Goal: Information Seeking & Learning: Learn about a topic

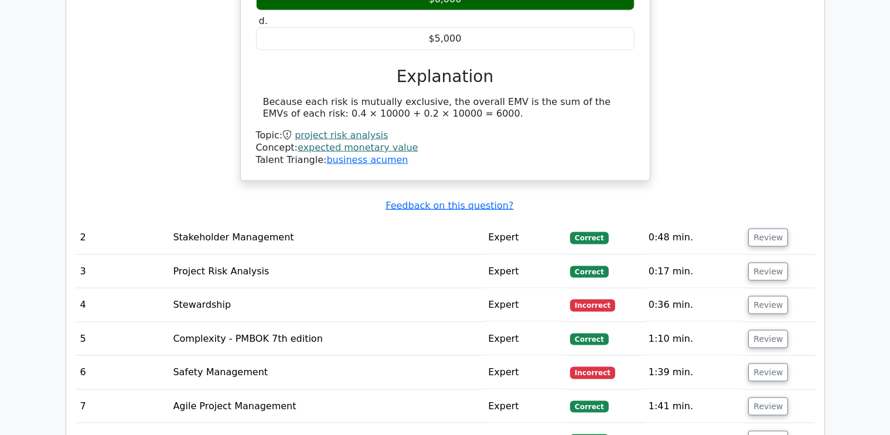
scroll to position [1585, 0]
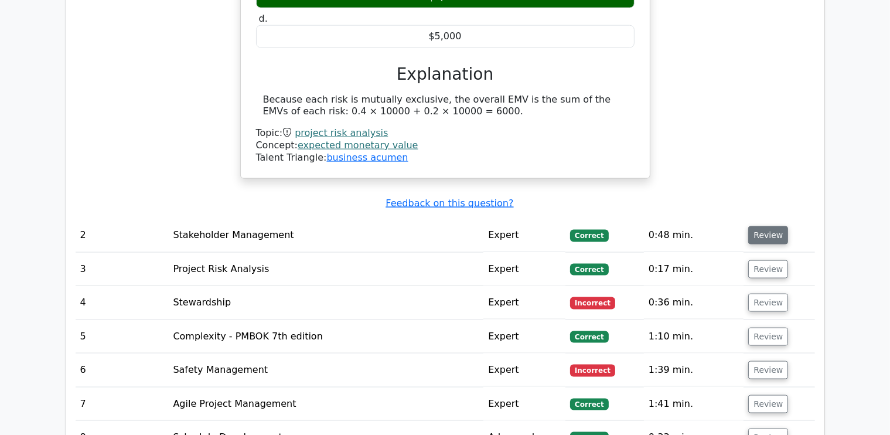
click at [768, 226] on button "Review" at bounding box center [768, 235] width 40 height 18
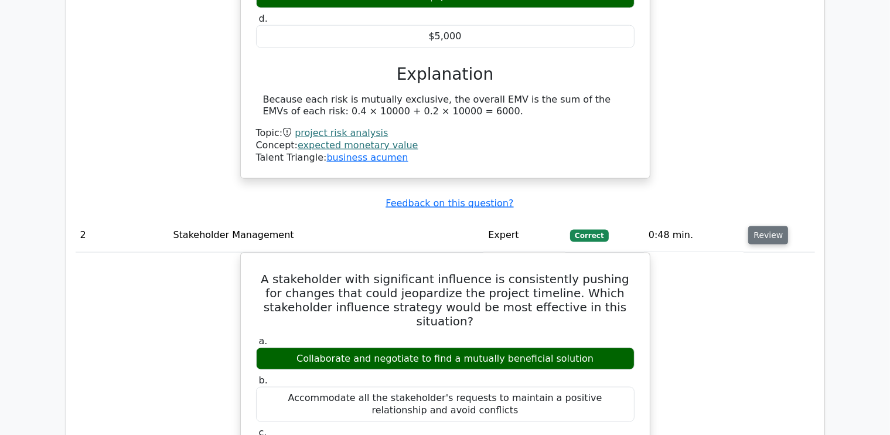
click at [768, 226] on button "Review" at bounding box center [768, 235] width 40 height 18
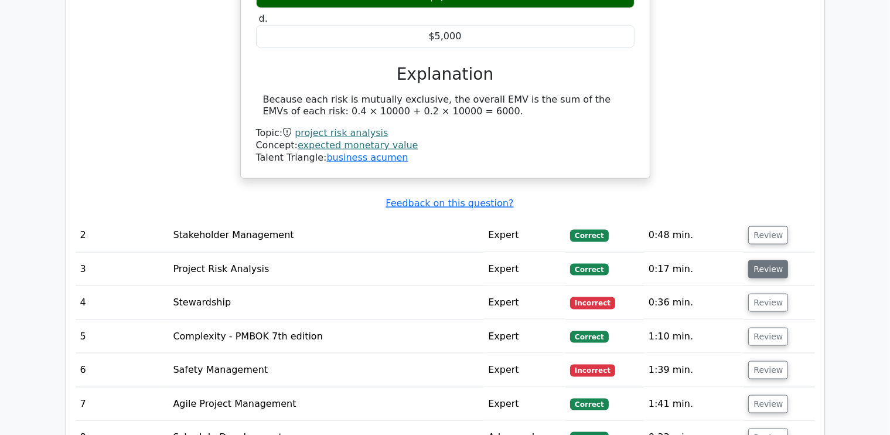
click at [768, 260] on button "Review" at bounding box center [768, 269] width 40 height 18
click at [767, 260] on button "Review" at bounding box center [768, 269] width 40 height 18
click at [763, 293] on button "Review" at bounding box center [768, 302] width 40 height 18
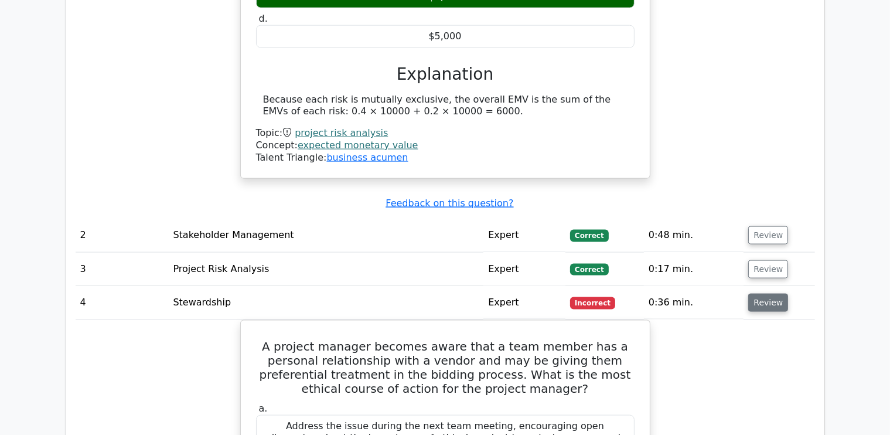
click at [763, 293] on button "Review" at bounding box center [768, 302] width 40 height 18
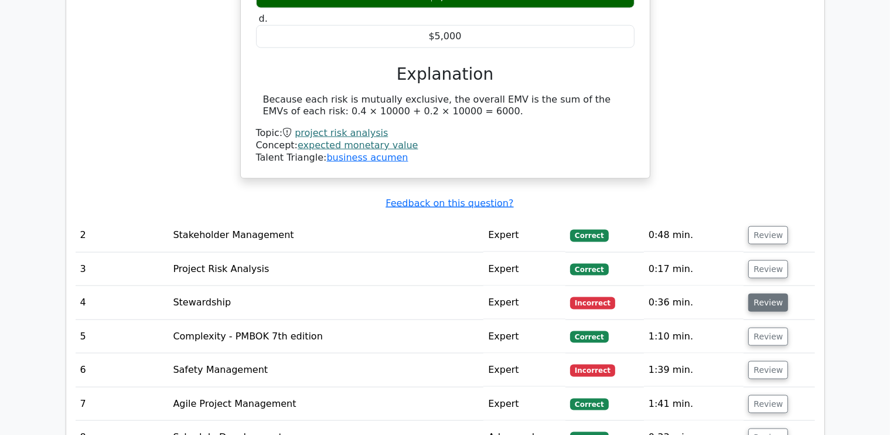
click at [763, 293] on button "Review" at bounding box center [768, 302] width 40 height 18
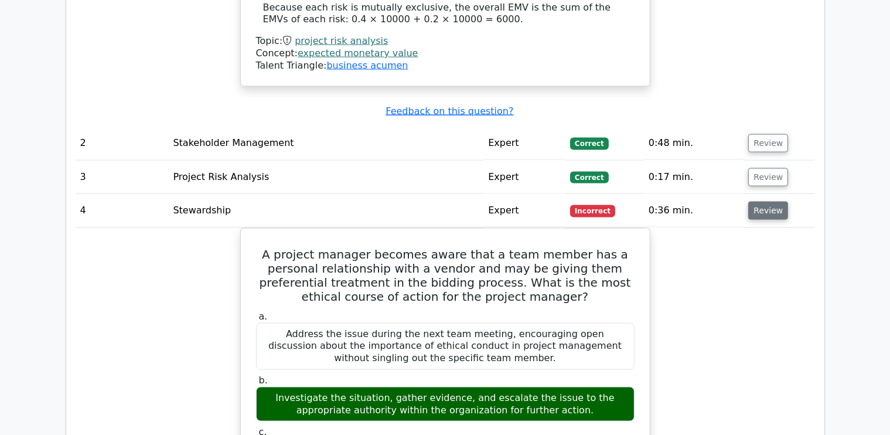
scroll to position [1684, 0]
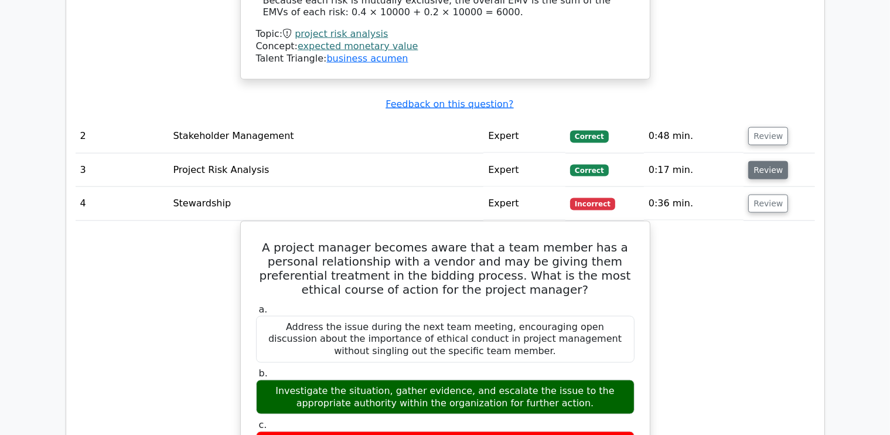
click at [771, 161] on button "Review" at bounding box center [768, 170] width 40 height 18
click at [770, 194] on button "Review" at bounding box center [768, 203] width 40 height 18
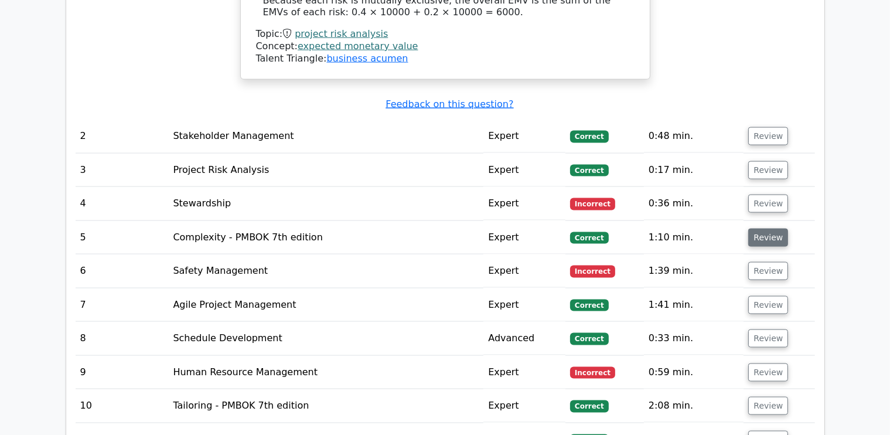
click at [762, 228] on button "Review" at bounding box center [768, 237] width 40 height 18
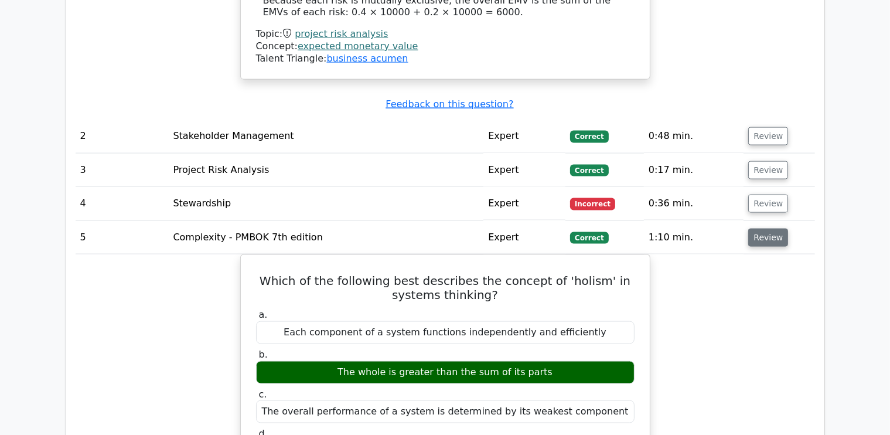
click at [762, 228] on button "Review" at bounding box center [768, 237] width 40 height 18
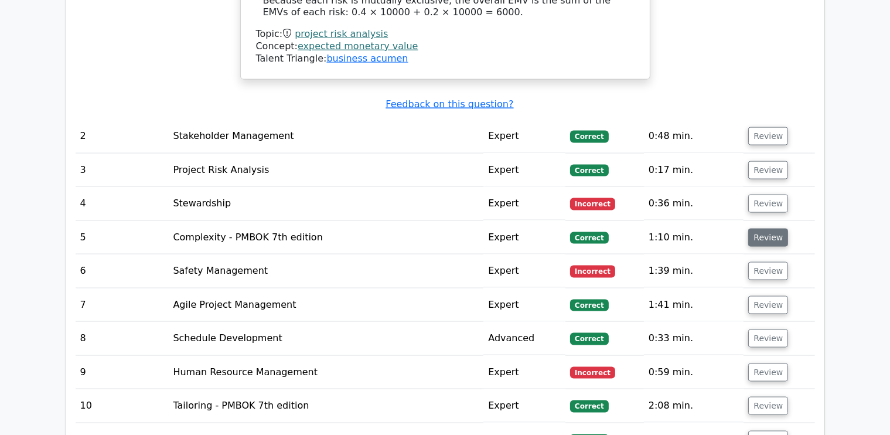
click at [762, 228] on button "Review" at bounding box center [768, 237] width 40 height 18
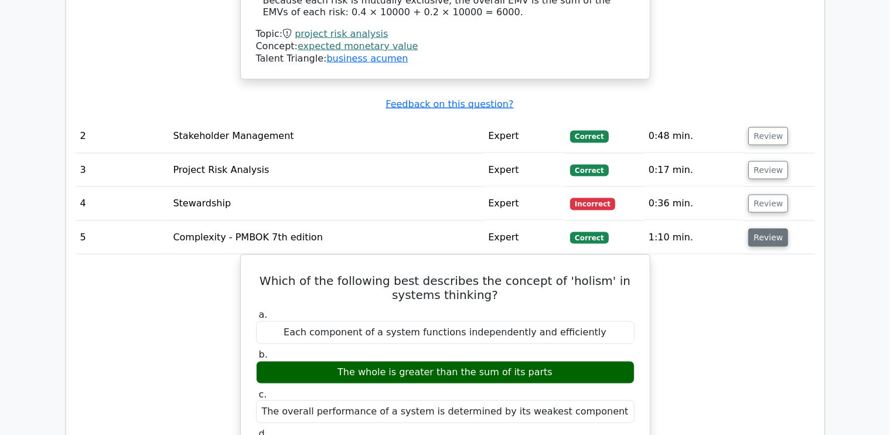
click at [762, 228] on button "Review" at bounding box center [768, 237] width 40 height 18
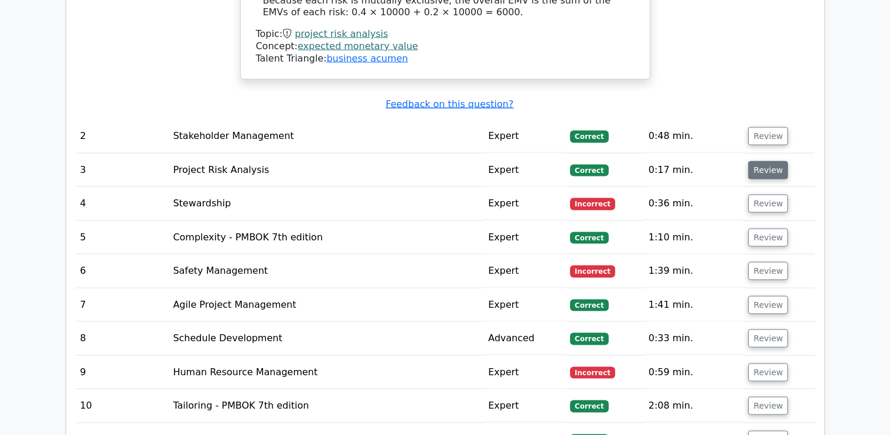
click at [766, 161] on button "Review" at bounding box center [768, 170] width 40 height 18
click at [761, 262] on button "Review" at bounding box center [768, 271] width 40 height 18
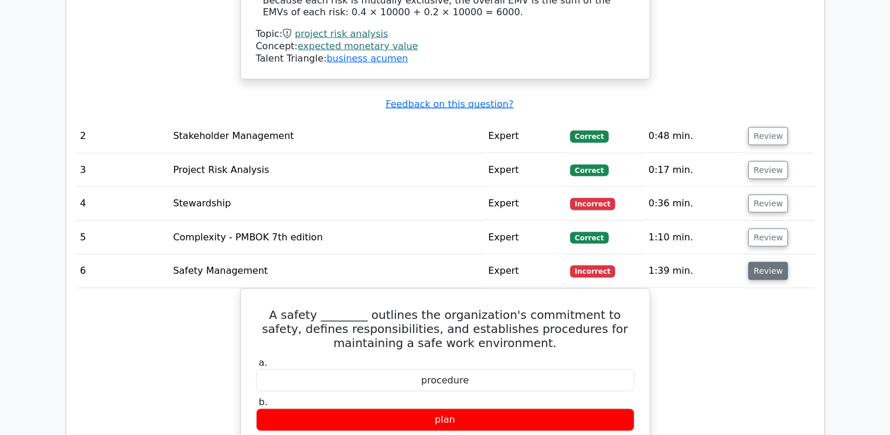
click at [761, 262] on button "Review" at bounding box center [768, 271] width 40 height 18
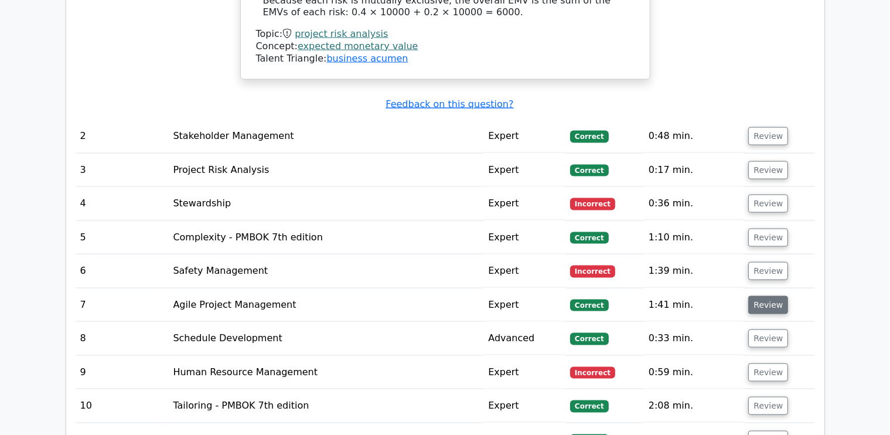
click at [762, 296] on button "Review" at bounding box center [768, 305] width 40 height 18
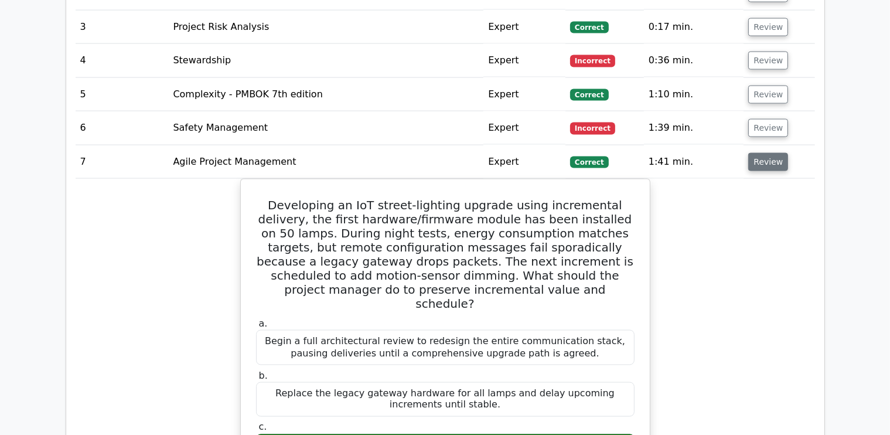
scroll to position [1829, 0]
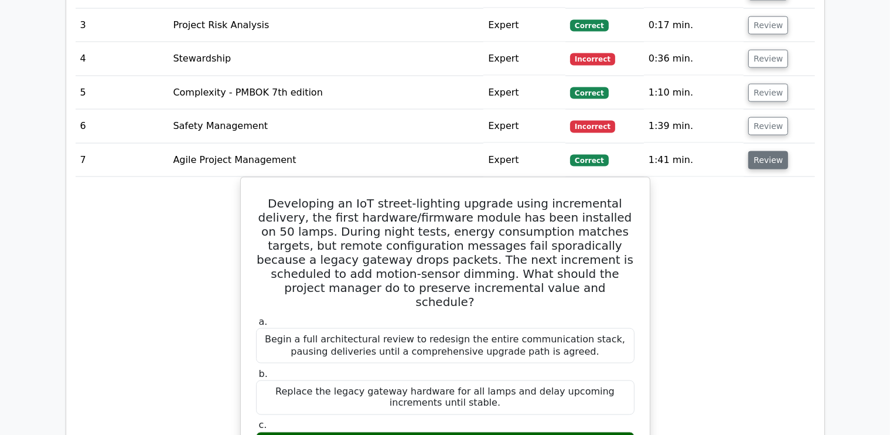
click at [757, 151] on button "Review" at bounding box center [768, 160] width 40 height 18
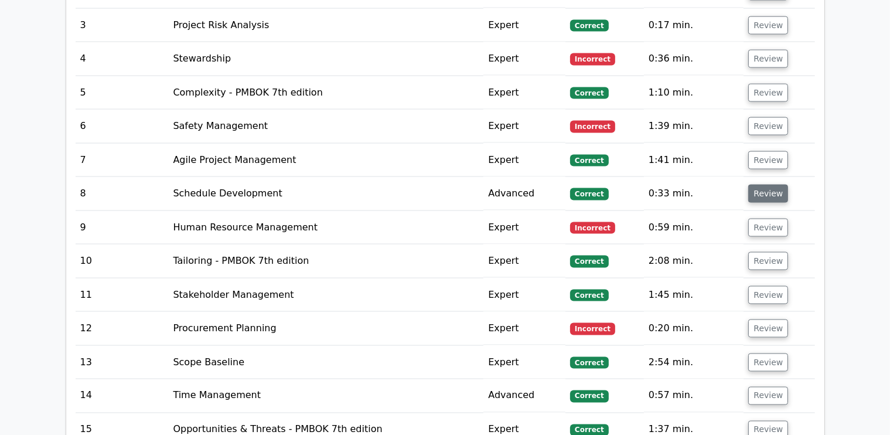
click at [763, 184] on button "Review" at bounding box center [768, 193] width 40 height 18
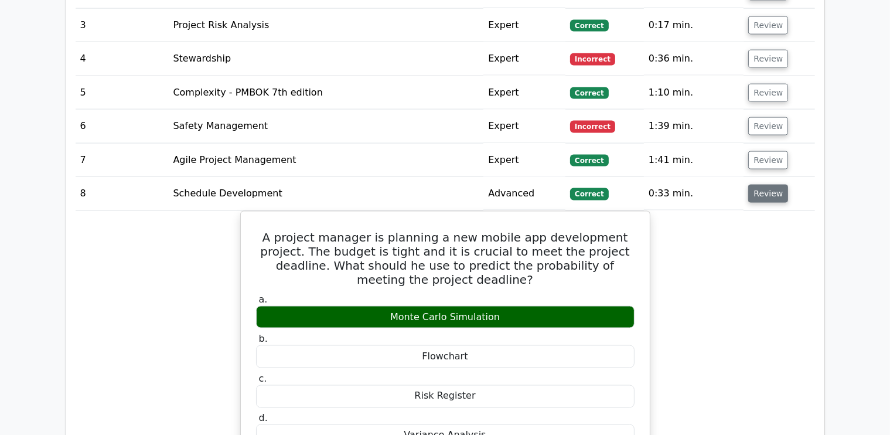
click at [763, 184] on button "Review" at bounding box center [768, 193] width 40 height 18
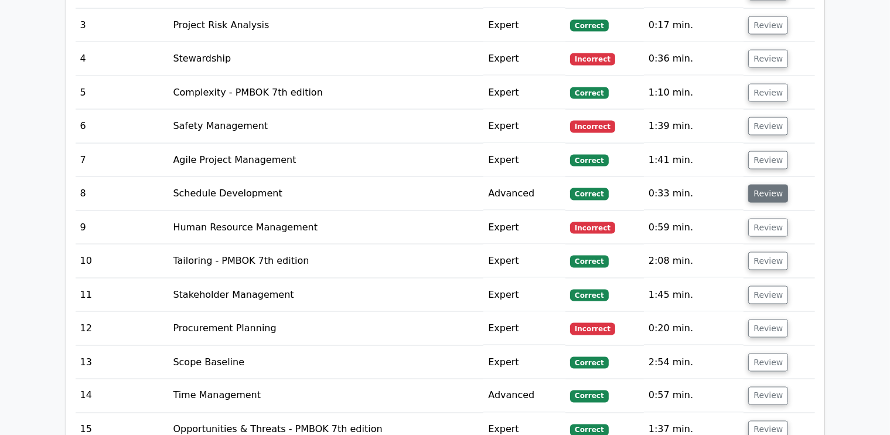
click at [763, 184] on button "Review" at bounding box center [768, 193] width 40 height 18
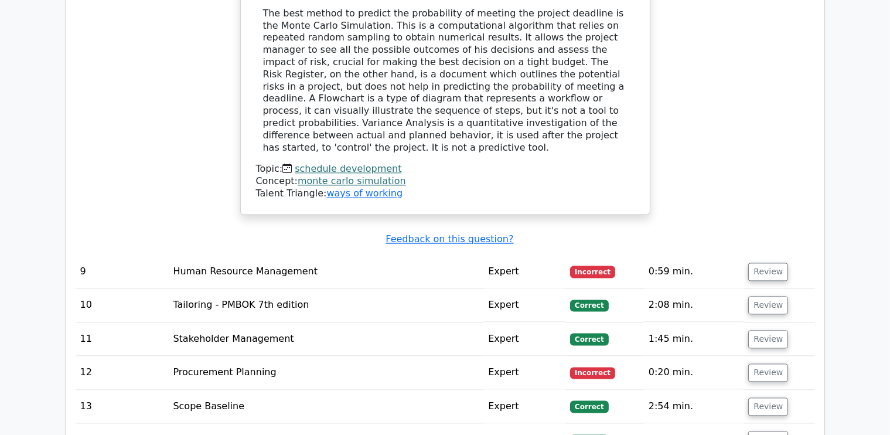
scroll to position [2316, 0]
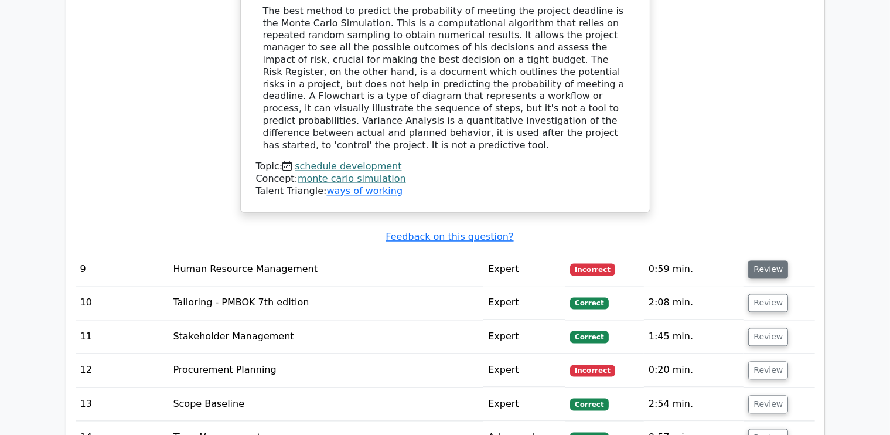
click at [751, 260] on button "Review" at bounding box center [768, 269] width 40 height 18
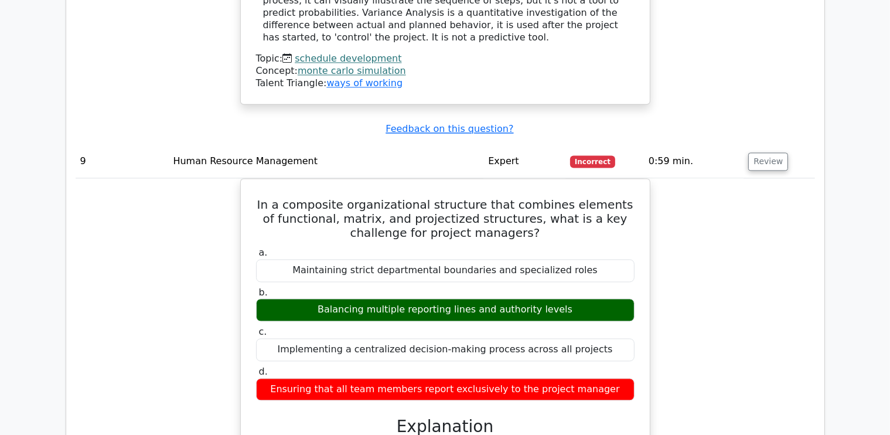
scroll to position [2429, 0]
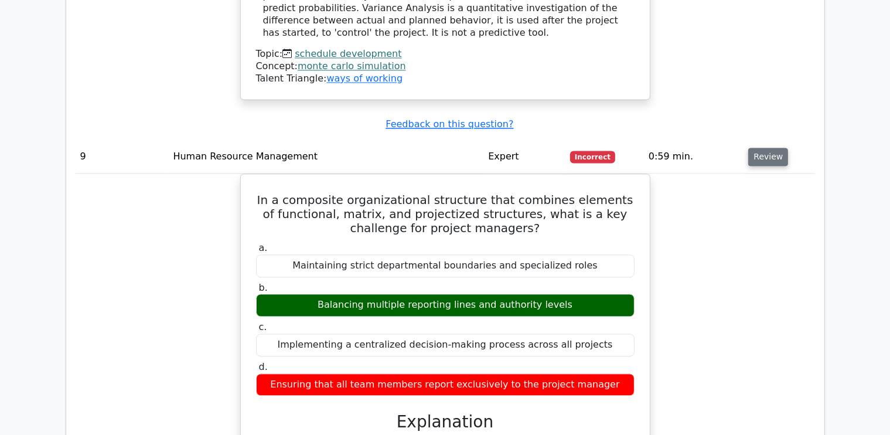
click at [761, 148] on button "Review" at bounding box center [768, 157] width 40 height 18
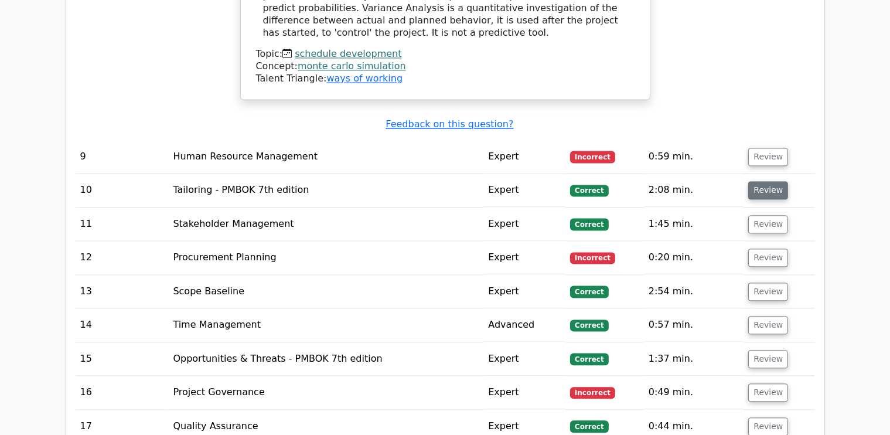
click at [755, 181] on button "Review" at bounding box center [768, 190] width 40 height 18
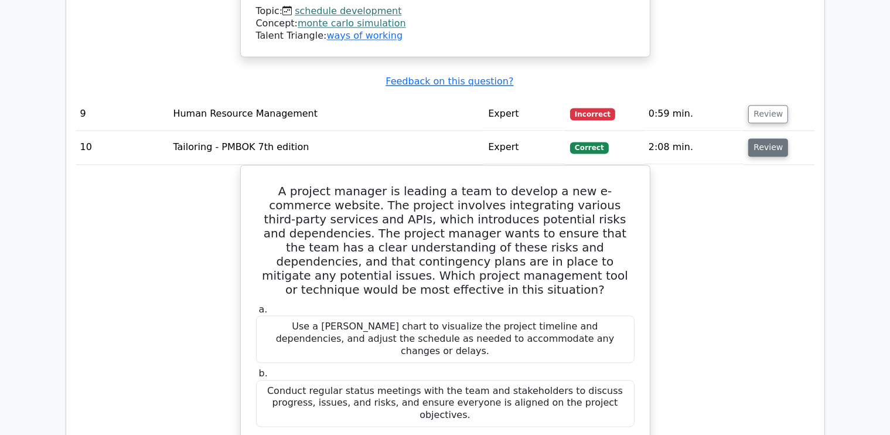
scroll to position [2473, 0]
click at [765, 137] on button "Review" at bounding box center [768, 146] width 40 height 18
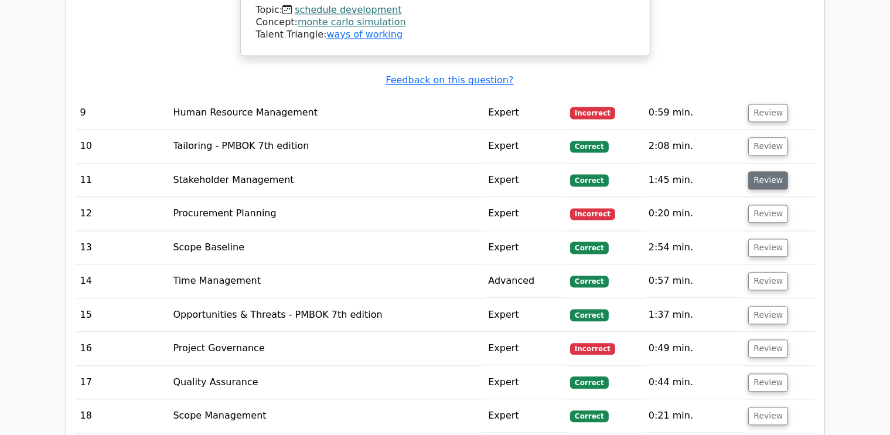
click at [765, 171] on button "Review" at bounding box center [768, 180] width 40 height 18
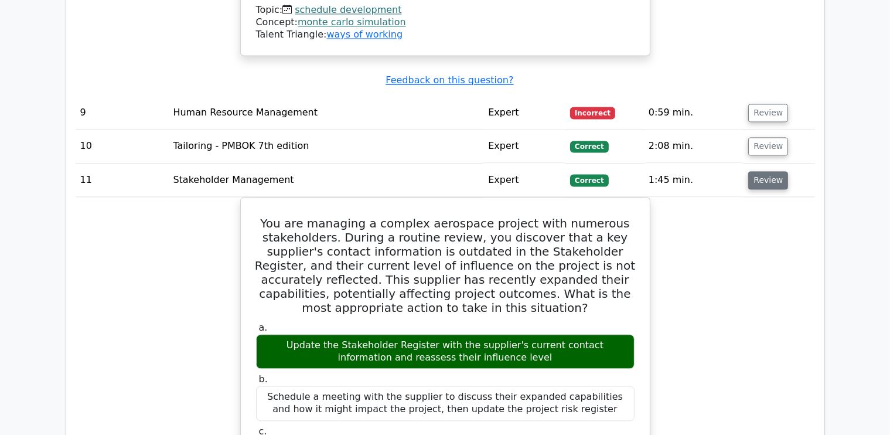
click at [765, 171] on button "Review" at bounding box center [768, 180] width 40 height 18
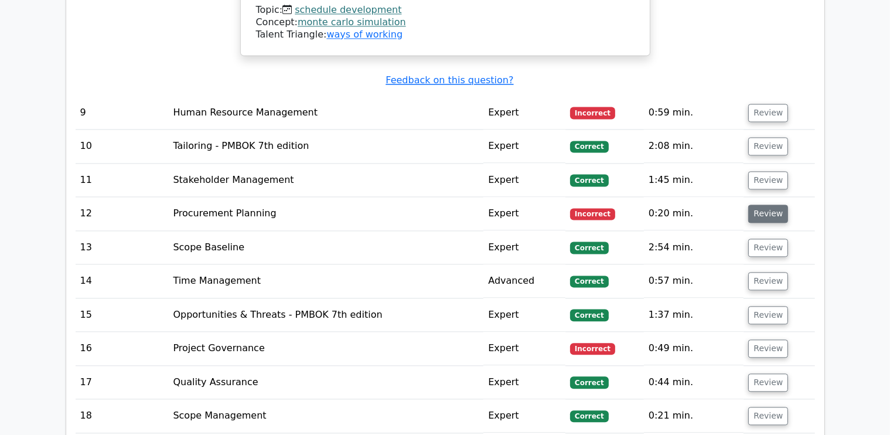
click at [770, 204] on button "Review" at bounding box center [768, 213] width 40 height 18
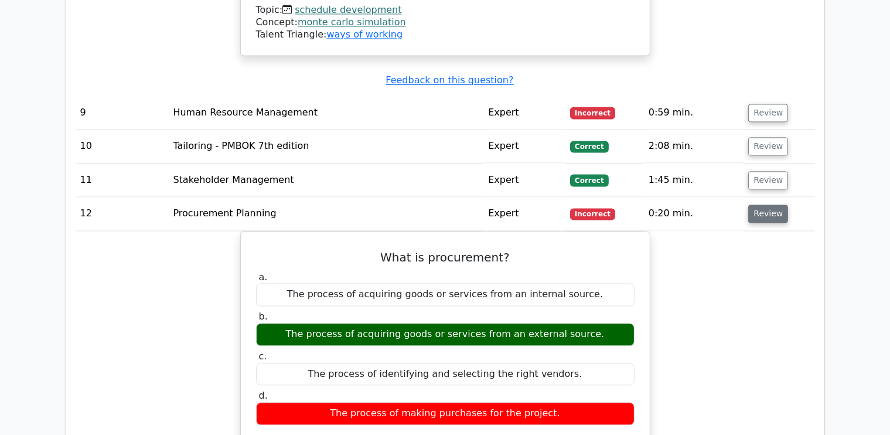
click at [770, 204] on button "Review" at bounding box center [768, 213] width 40 height 18
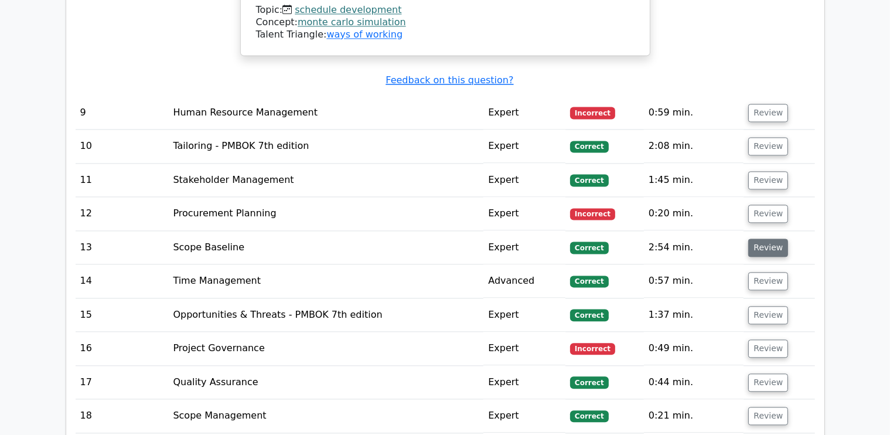
click at [754, 238] on button "Review" at bounding box center [768, 247] width 40 height 18
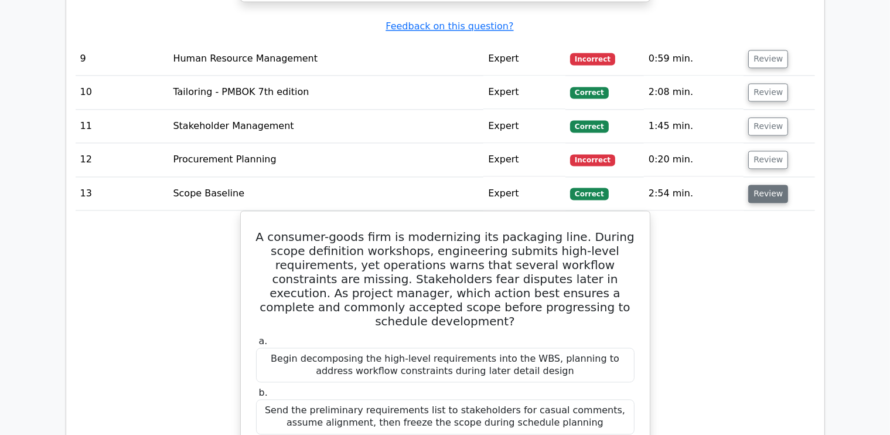
scroll to position [2531, 0]
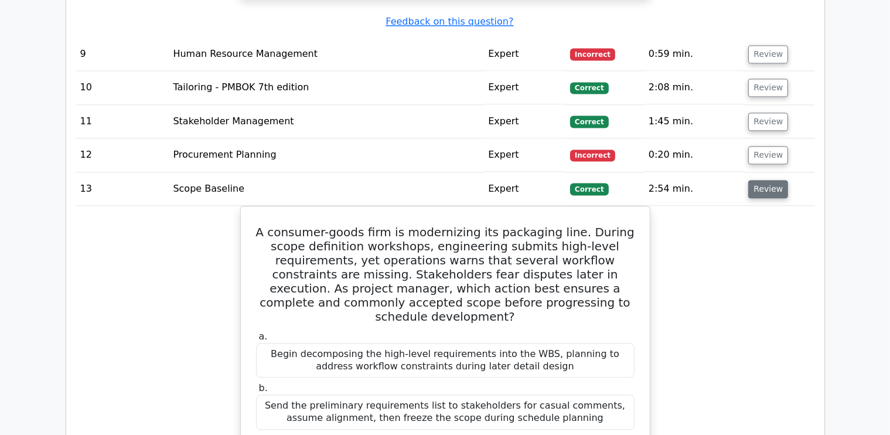
click at [771, 180] on button "Review" at bounding box center [768, 189] width 40 height 18
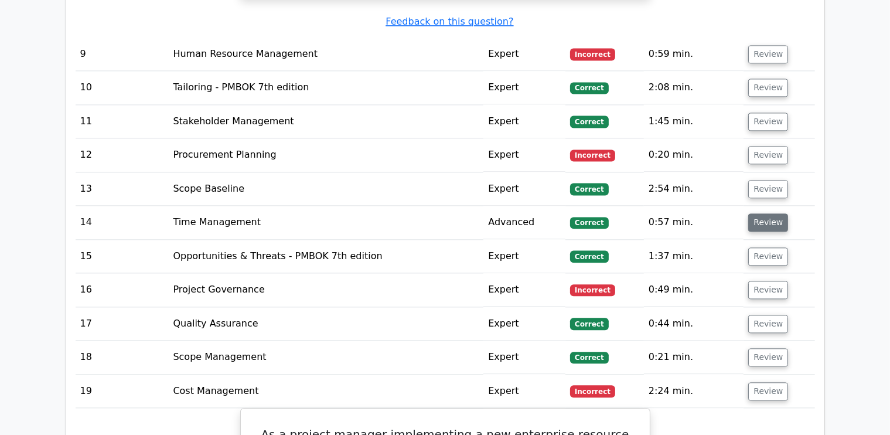
click at [755, 213] on button "Review" at bounding box center [768, 222] width 40 height 18
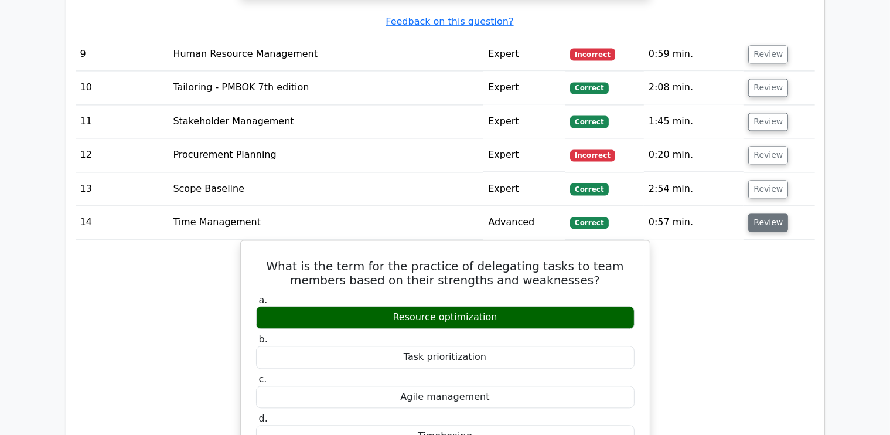
click at [755, 213] on button "Review" at bounding box center [768, 222] width 40 height 18
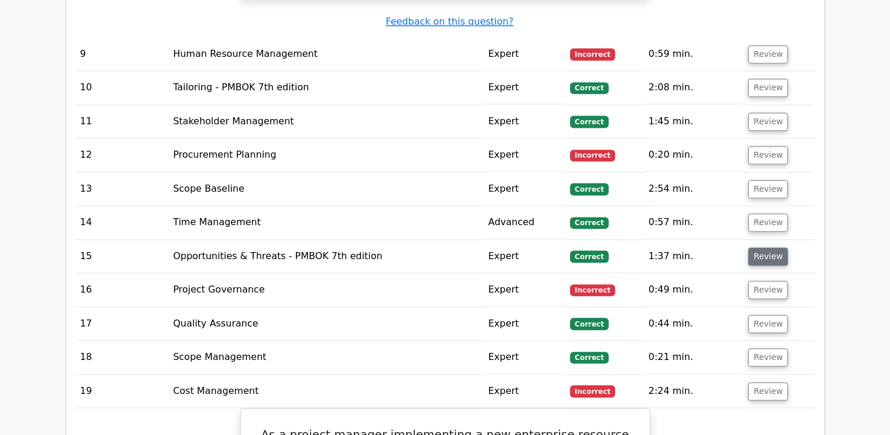
click at [771, 247] on button "Review" at bounding box center [768, 256] width 40 height 18
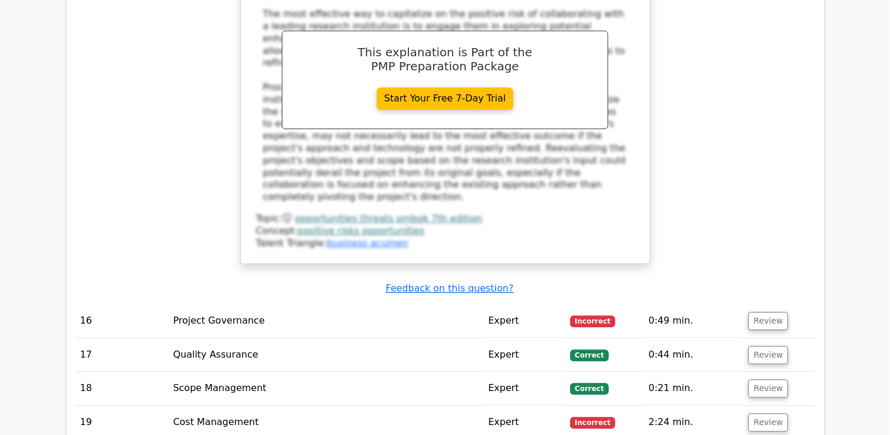
scroll to position [3127, 0]
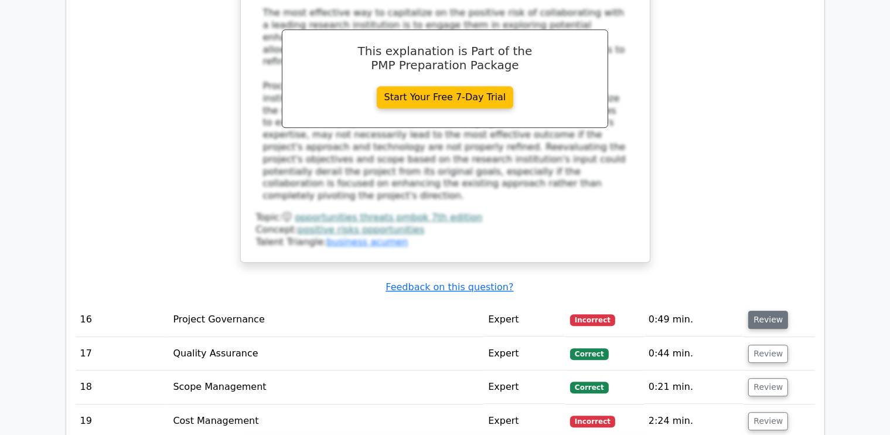
click at [777, 310] on button "Review" at bounding box center [768, 319] width 40 height 18
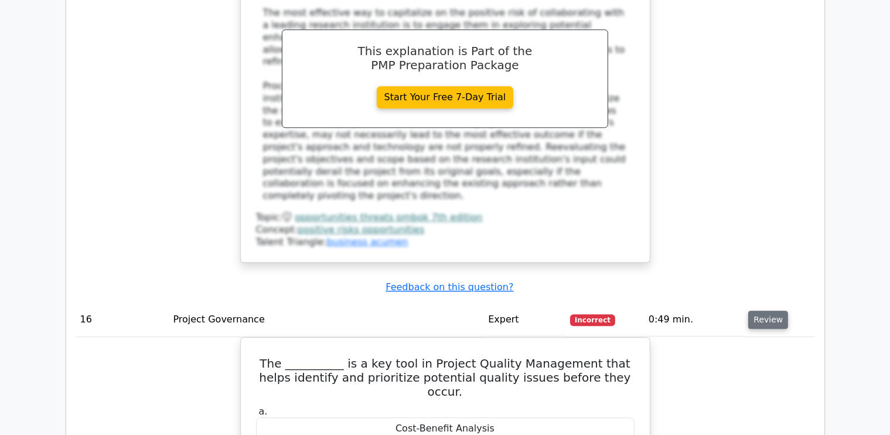
click at [777, 310] on button "Review" at bounding box center [768, 319] width 40 height 18
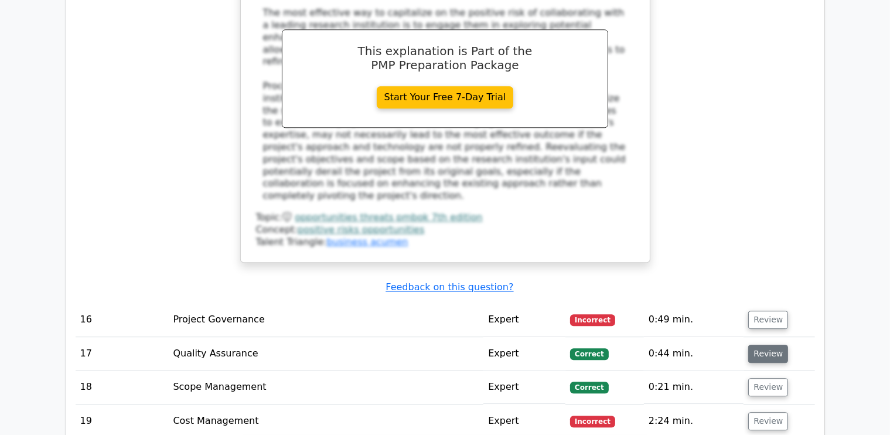
click at [768, 344] on button "Review" at bounding box center [768, 353] width 40 height 18
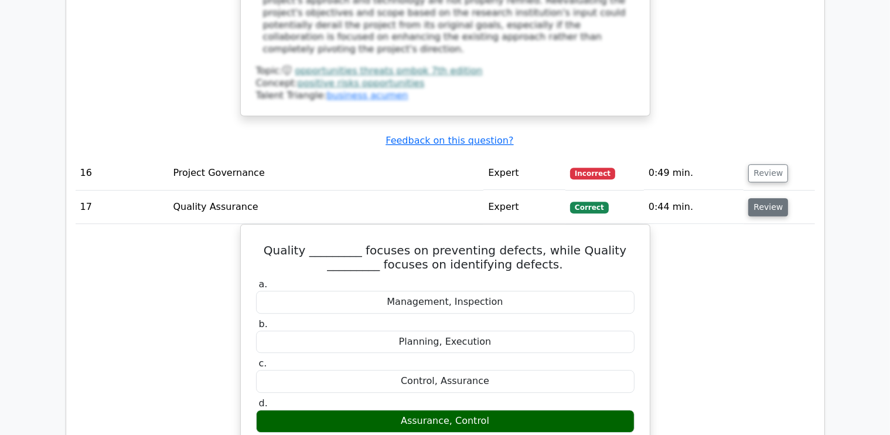
scroll to position [3274, 0]
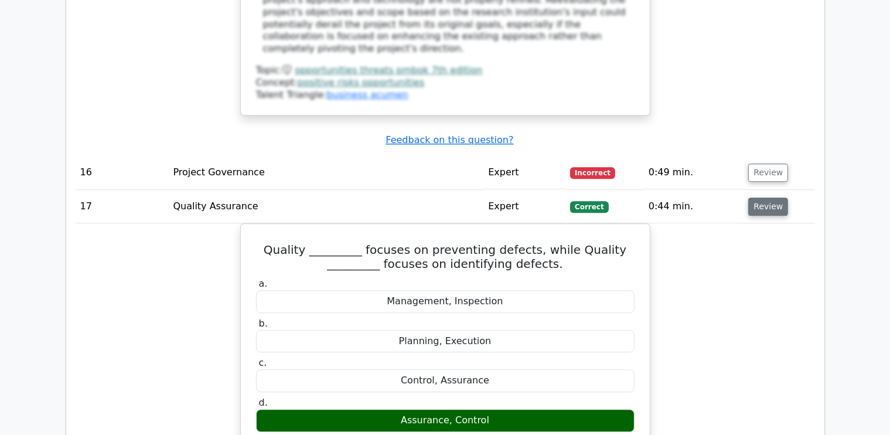
click at [767, 197] on button "Review" at bounding box center [768, 206] width 40 height 18
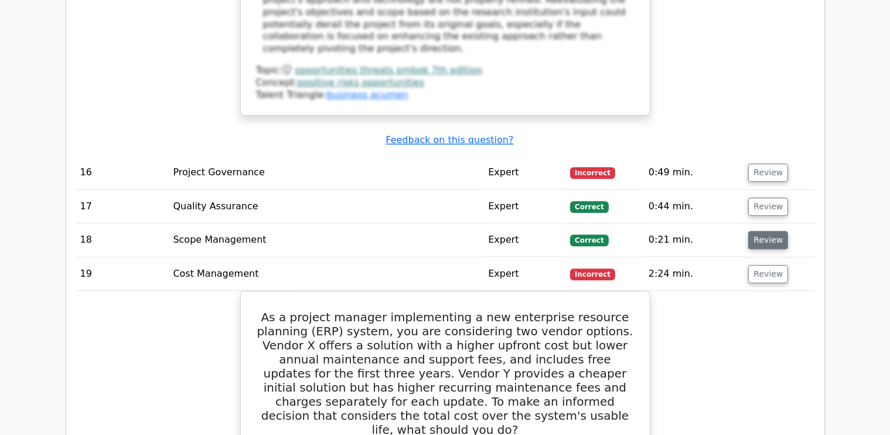
click at [757, 231] on button "Review" at bounding box center [768, 240] width 40 height 18
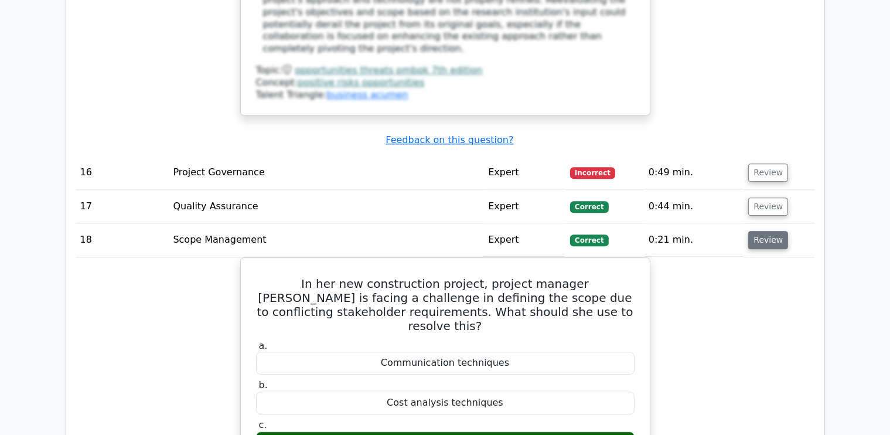
click at [757, 231] on button "Review" at bounding box center [768, 240] width 40 height 18
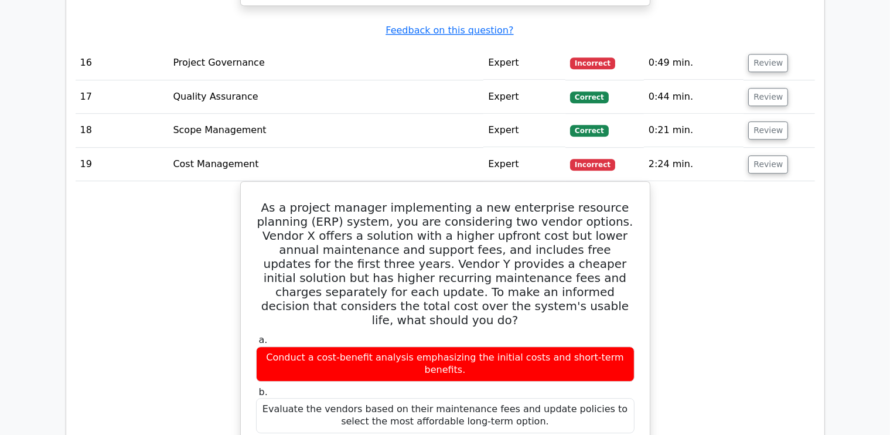
scroll to position [3384, 0]
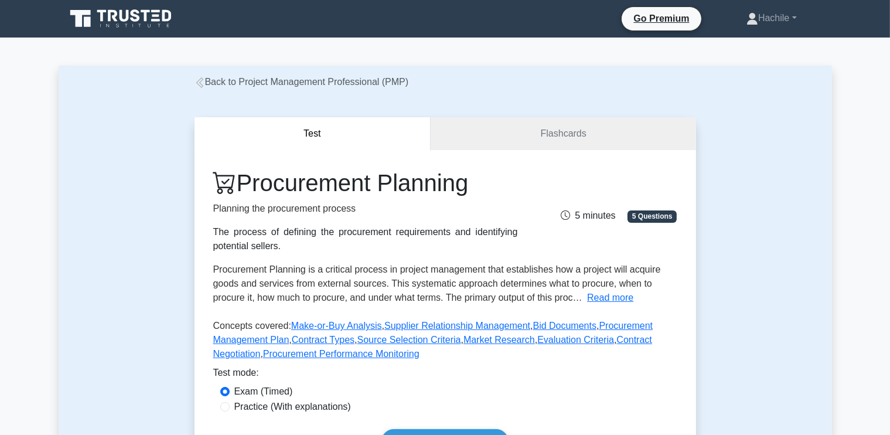
scroll to position [82, 0]
